Goal: Find specific page/section: Find specific page/section

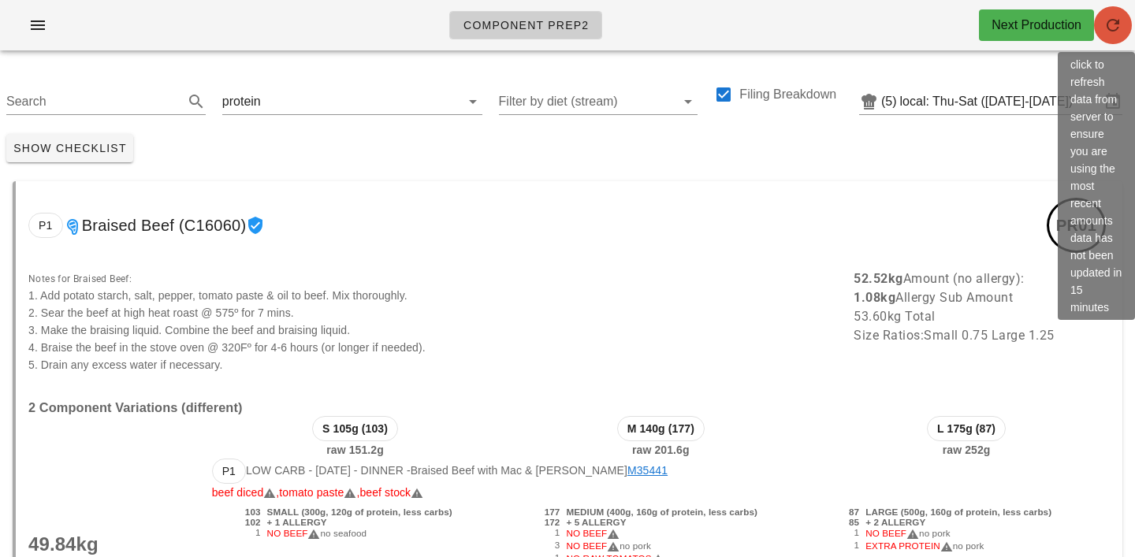
click at [1119, 25] on icon "button" at bounding box center [1112, 25] width 19 height 19
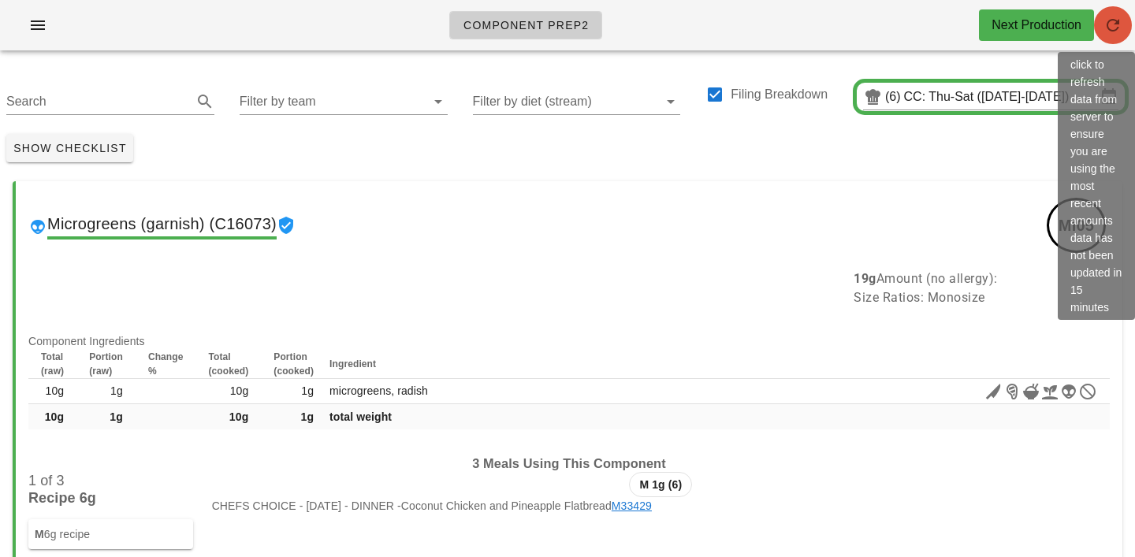
click at [1123, 28] on span "button" at bounding box center [1113, 25] width 38 height 19
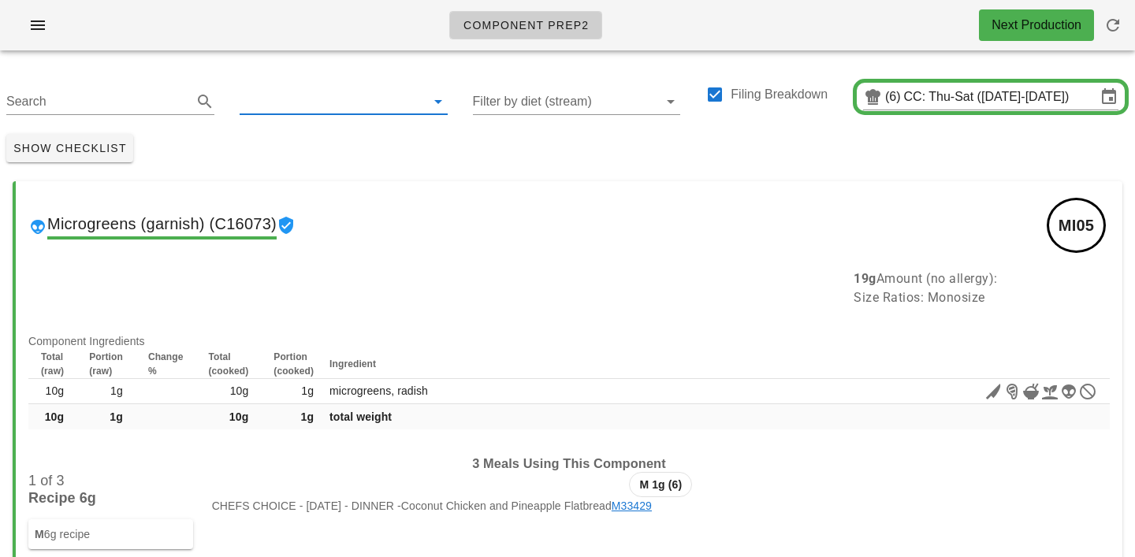
click at [290, 93] on input "text" at bounding box center [331, 101] width 183 height 25
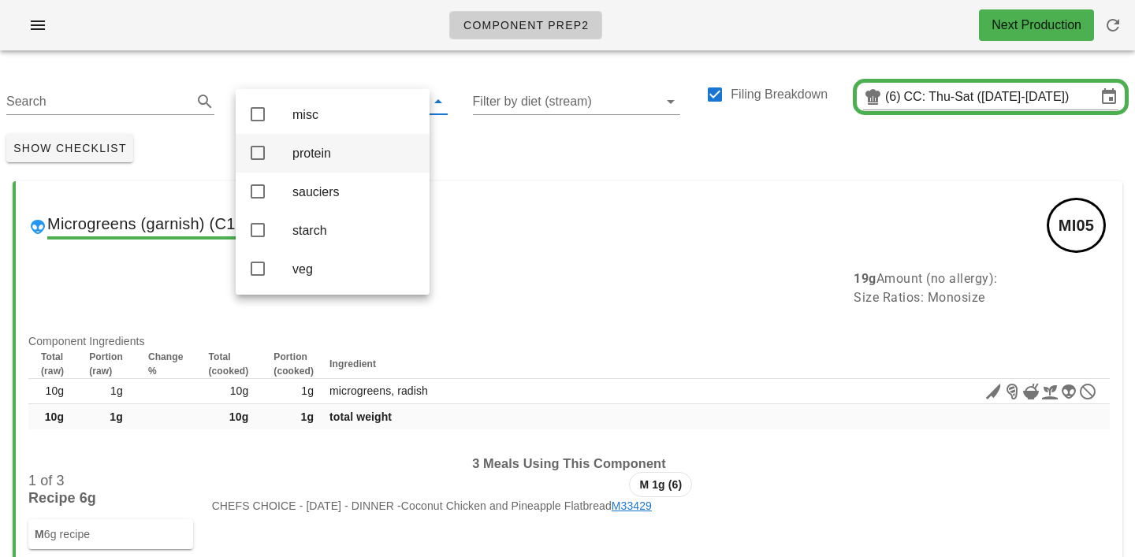
click at [310, 151] on div "protein" at bounding box center [354, 153] width 125 height 15
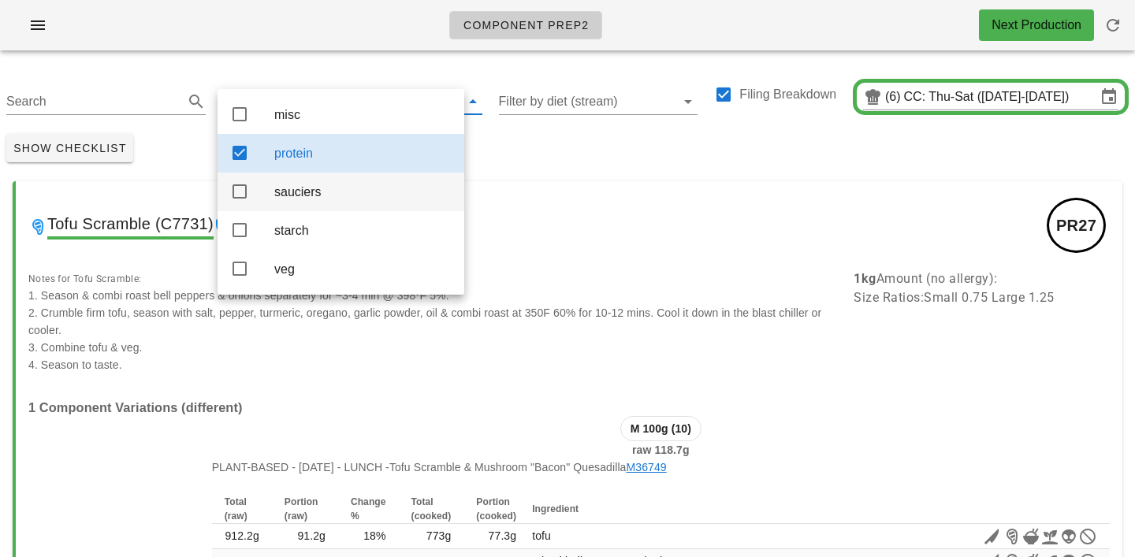
click at [296, 195] on div "sauciers" at bounding box center [362, 191] width 177 height 15
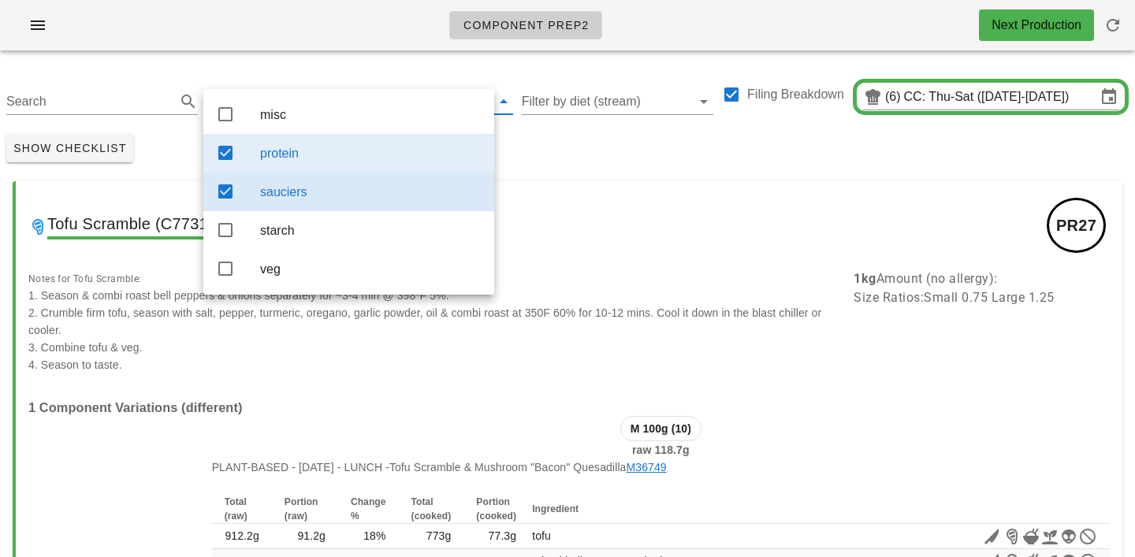
click at [300, 157] on div "protein" at bounding box center [370, 153] width 221 height 15
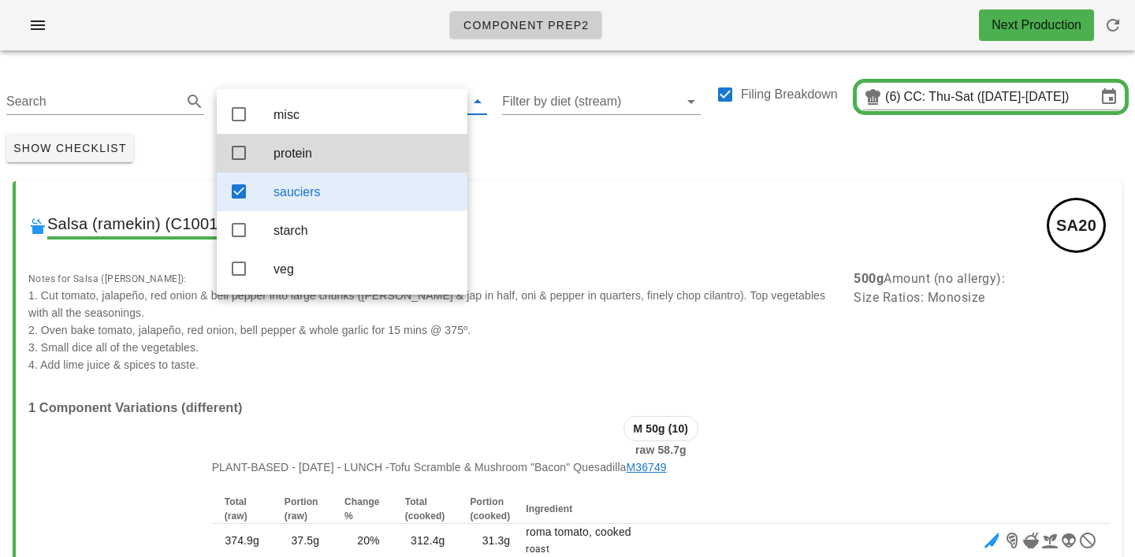
click at [558, 140] on div "Show Checklist" at bounding box center [567, 148] width 1135 height 41
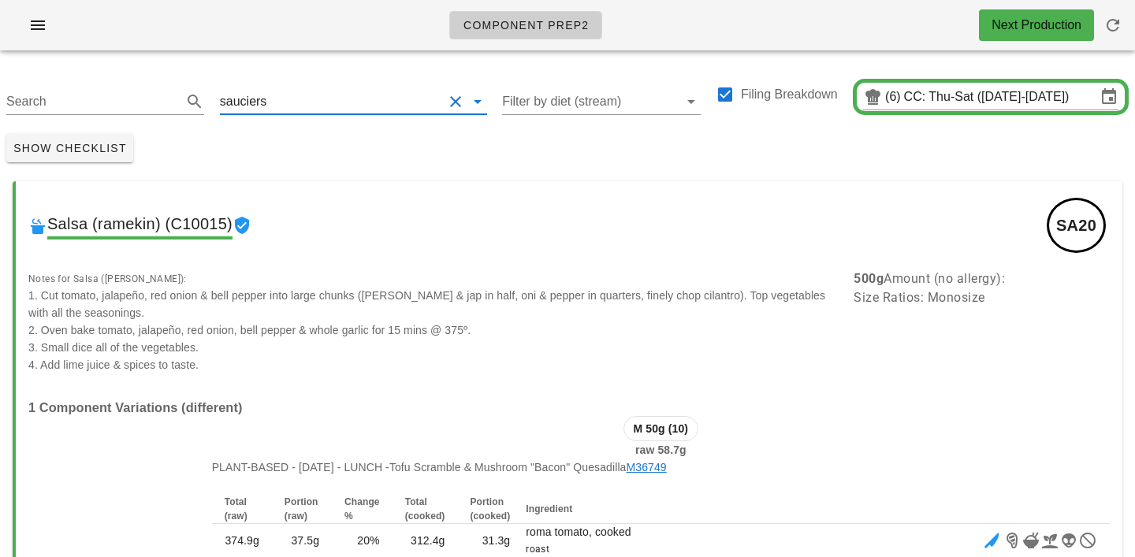
click at [273, 99] on input "text" at bounding box center [356, 101] width 173 height 25
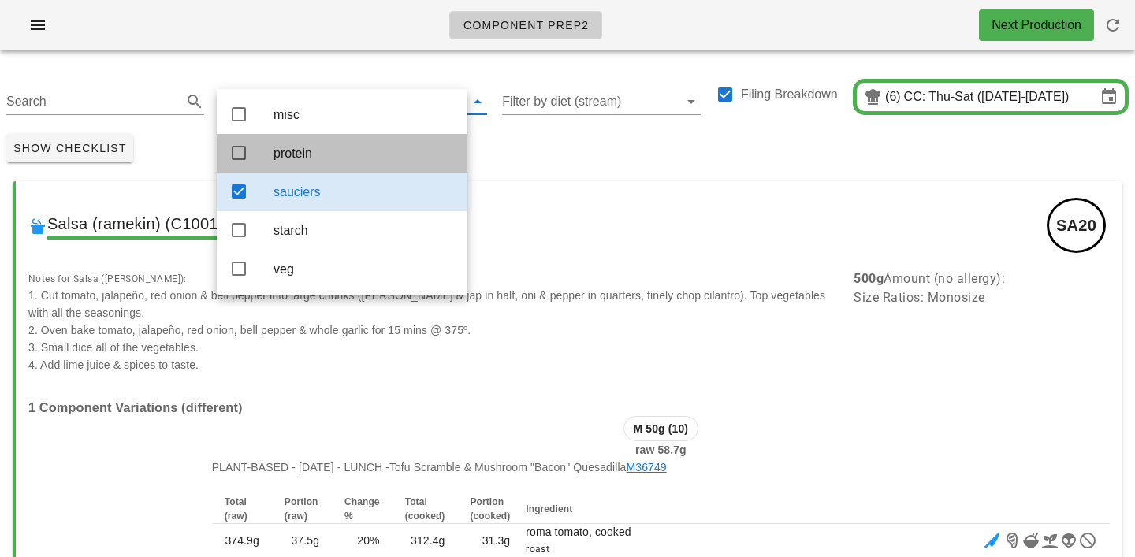
click at [288, 149] on div "protein" at bounding box center [363, 153] width 181 height 15
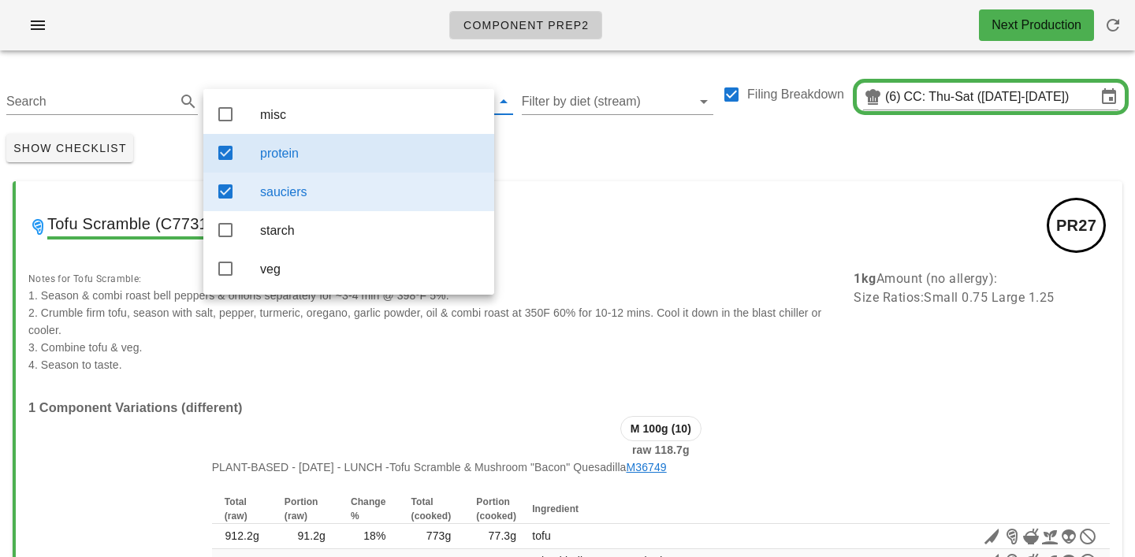
click at [291, 193] on div "sauciers" at bounding box center [370, 191] width 221 height 15
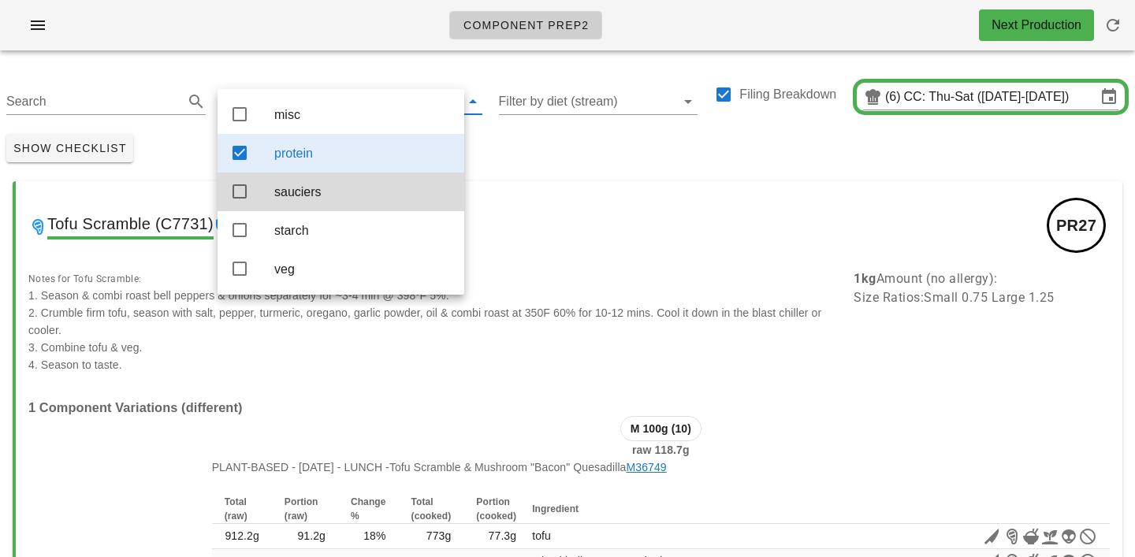
click at [547, 160] on div "Show Checklist" at bounding box center [567, 148] width 1135 height 41
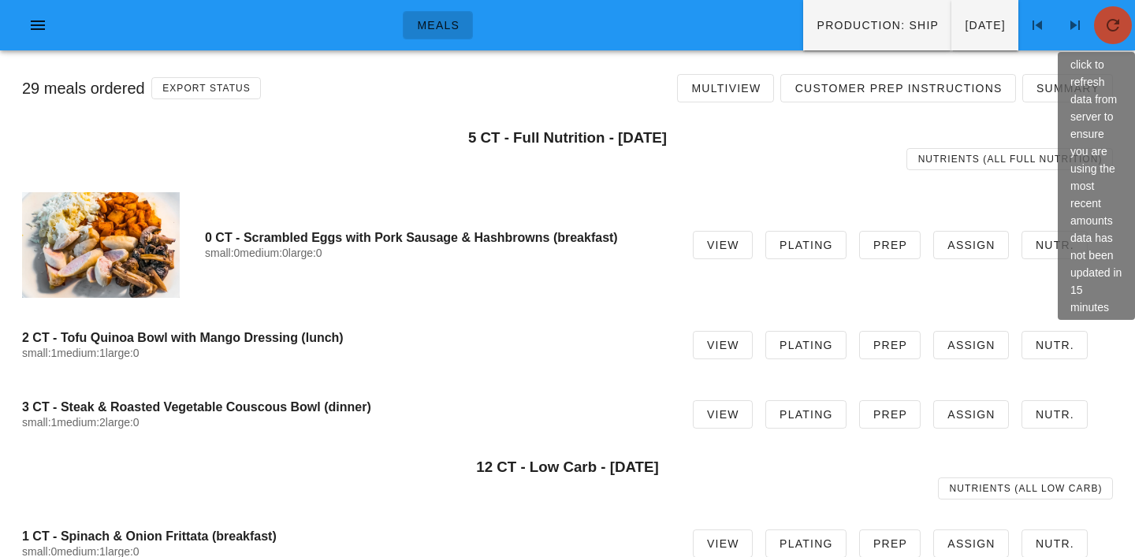
click at [1098, 24] on span "button" at bounding box center [1113, 25] width 38 height 19
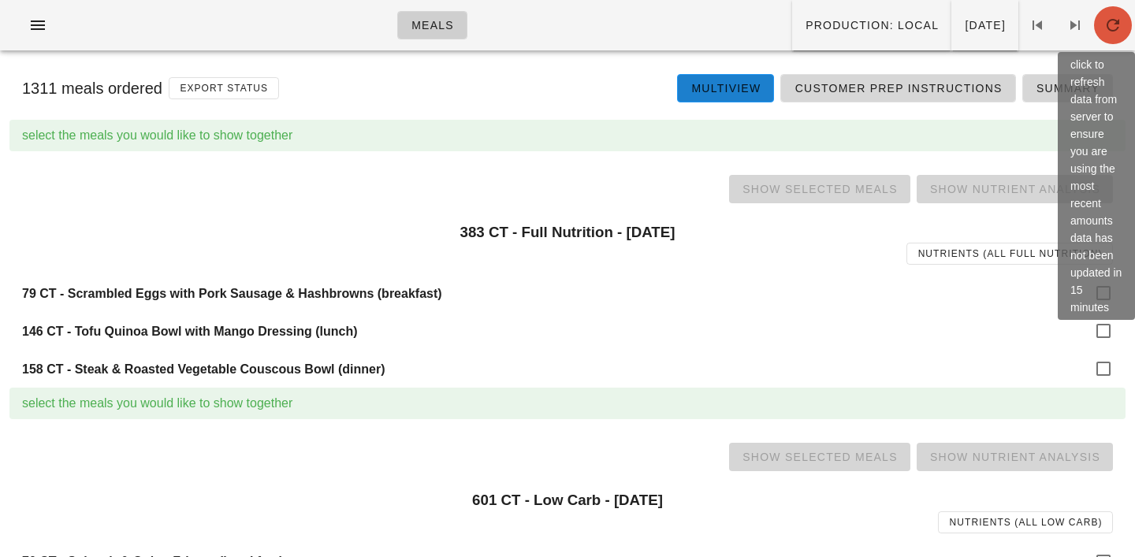
click at [1118, 28] on icon "button" at bounding box center [1112, 25] width 19 height 19
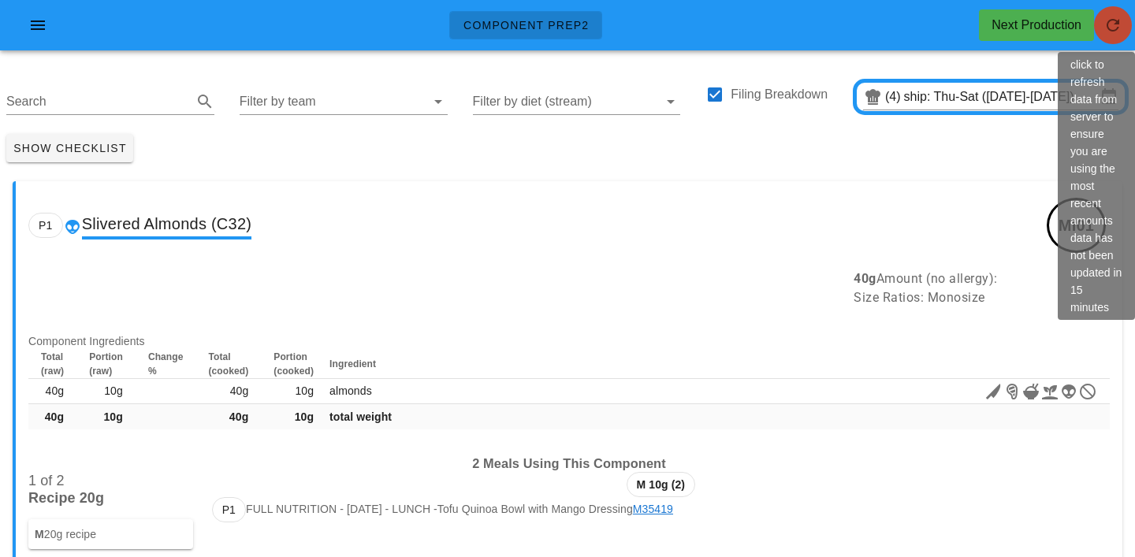
click at [1117, 32] on icon "button" at bounding box center [1112, 25] width 19 height 19
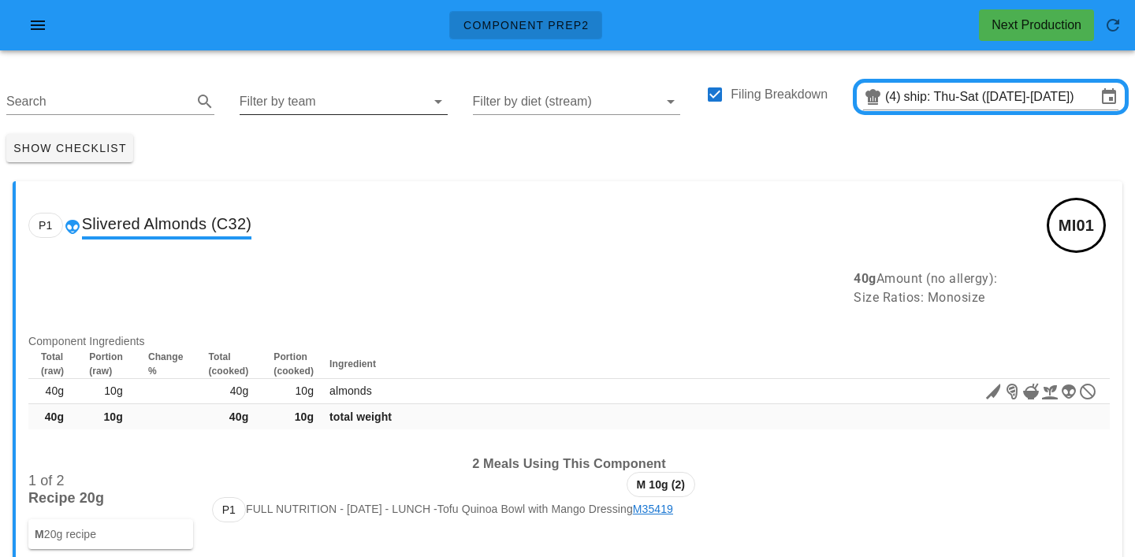
click at [281, 96] on input "Filter by team" at bounding box center [331, 101] width 183 height 25
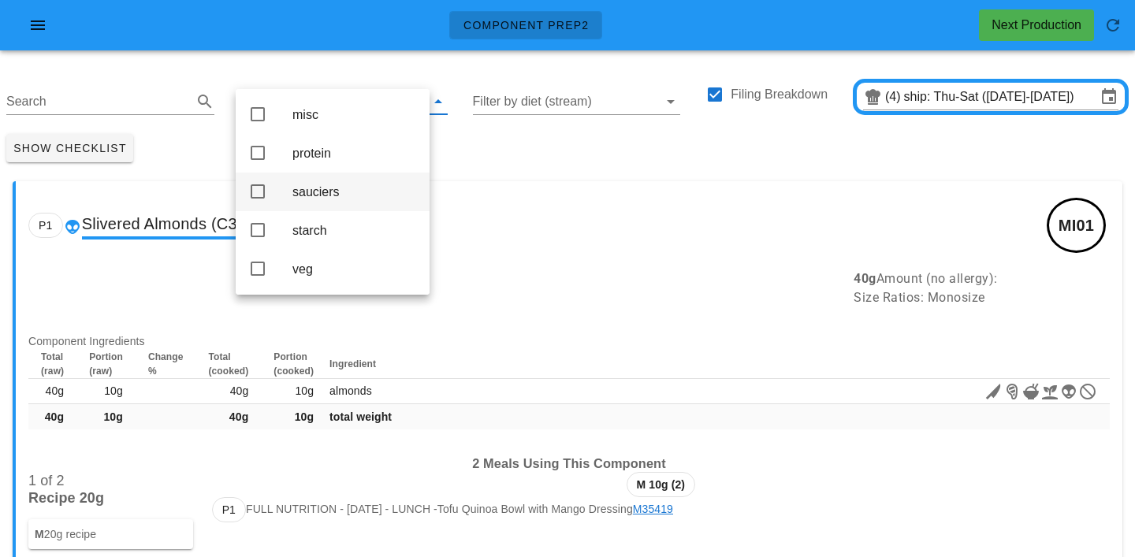
click at [304, 199] on div "sauciers" at bounding box center [354, 191] width 125 height 15
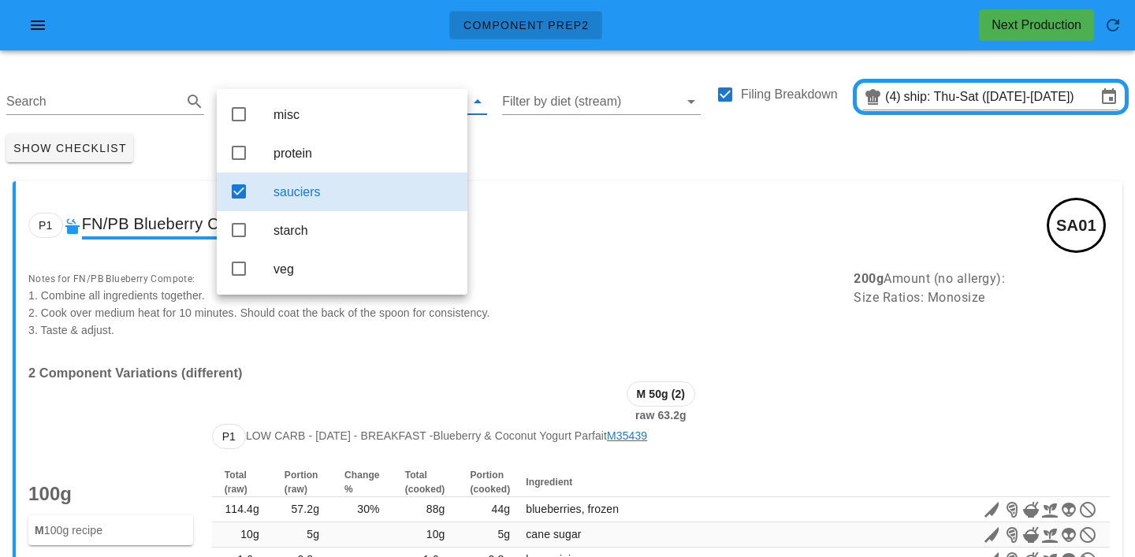
click at [505, 157] on div "Show Checklist" at bounding box center [567, 148] width 1135 height 41
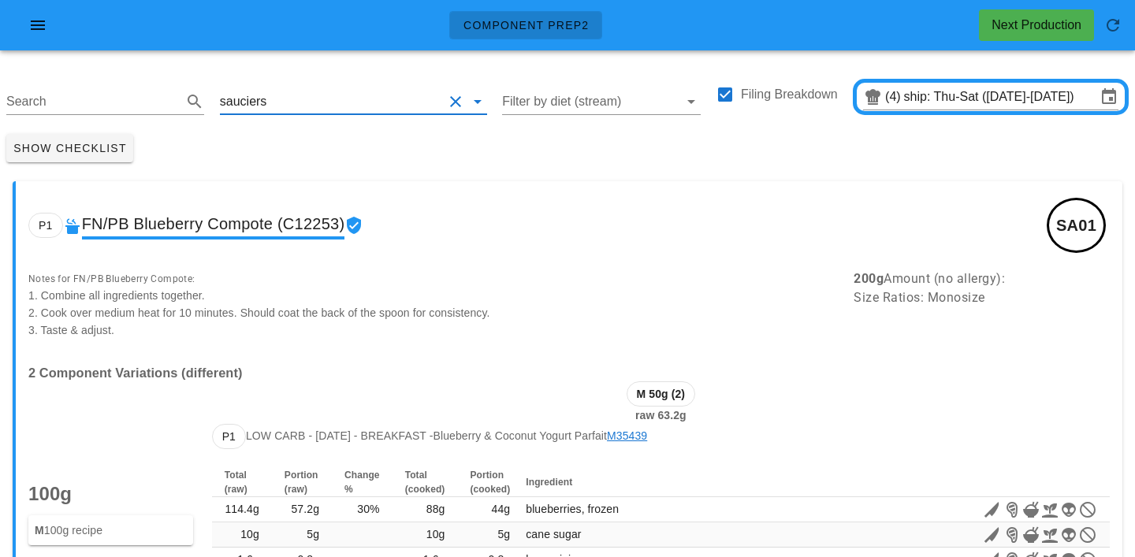
click at [279, 100] on input "text" at bounding box center [356, 101] width 173 height 25
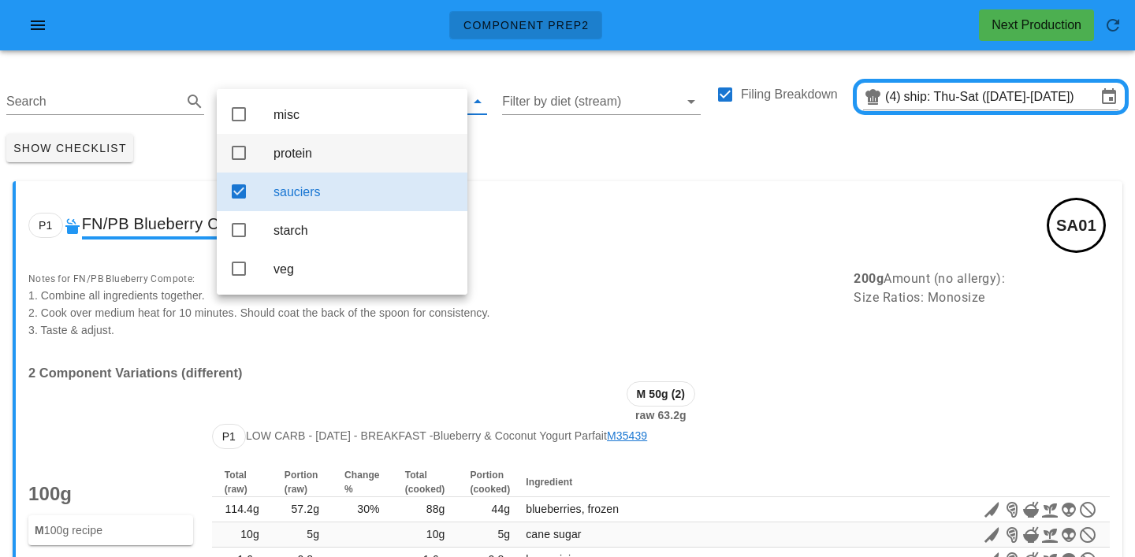
click at [302, 151] on div "protein" at bounding box center [363, 153] width 181 height 15
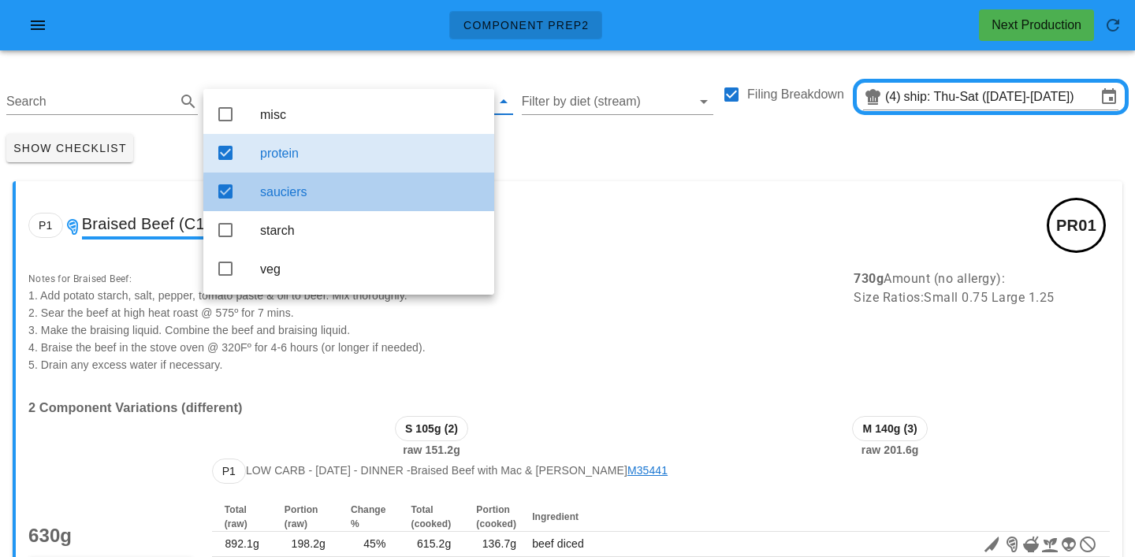
click at [311, 191] on div "sauciers" at bounding box center [370, 191] width 221 height 15
